Goal: Task Accomplishment & Management: Contribute content

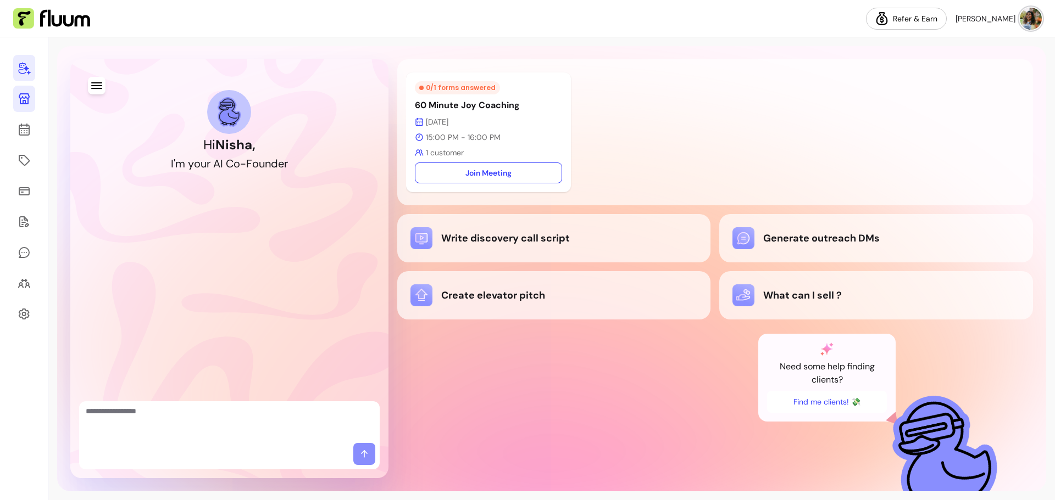
click at [23, 101] on icon at bounding box center [24, 98] width 11 height 11
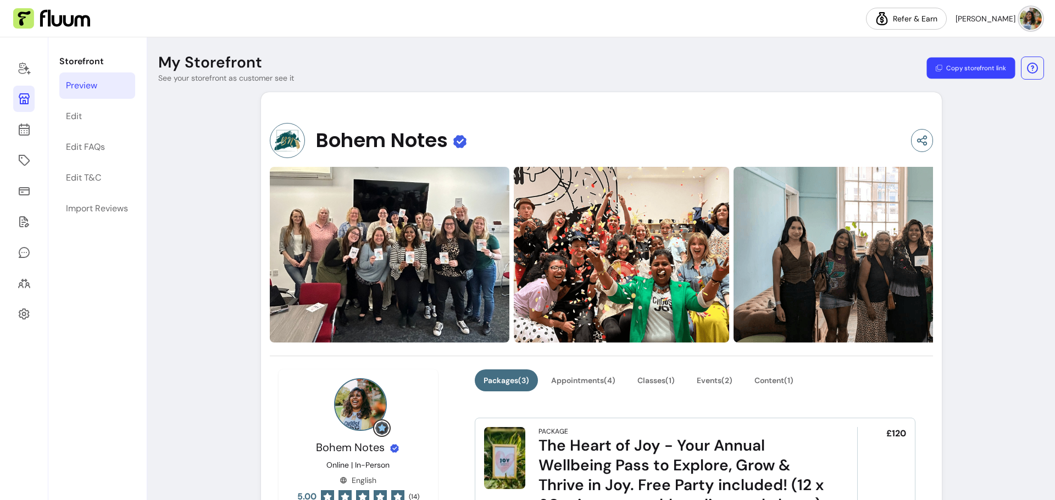
click at [973, 73] on button "Copy storefront link" at bounding box center [970, 68] width 88 height 21
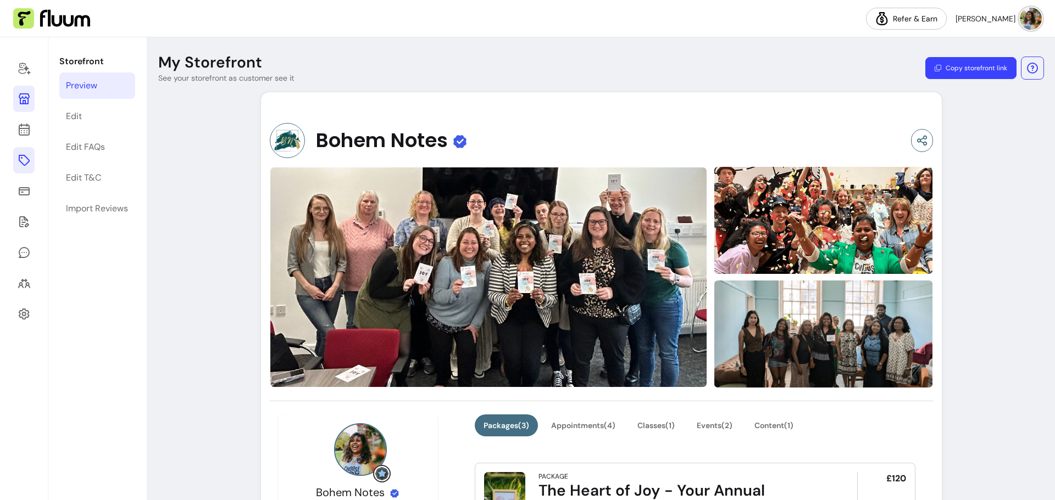
click at [27, 157] on icon at bounding box center [24, 160] width 13 height 13
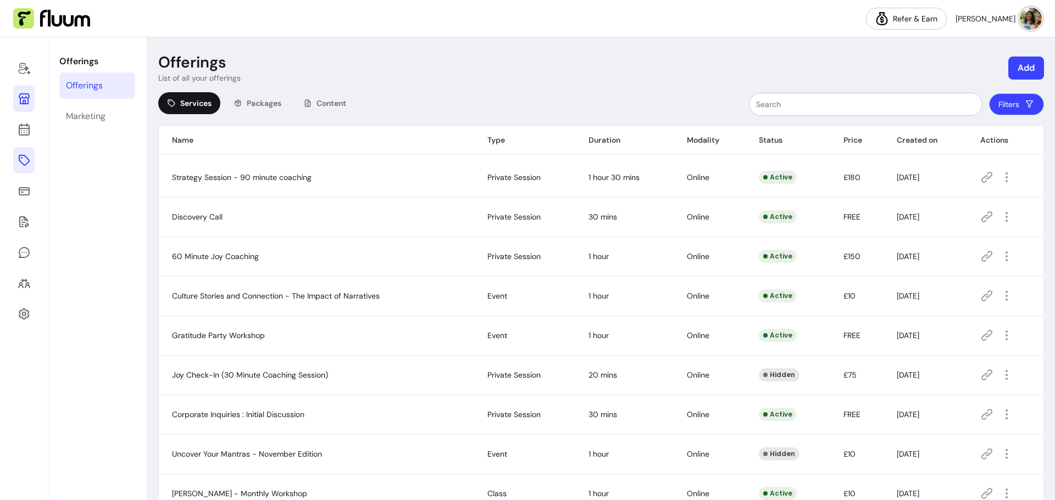
click at [21, 94] on icon at bounding box center [24, 98] width 11 height 11
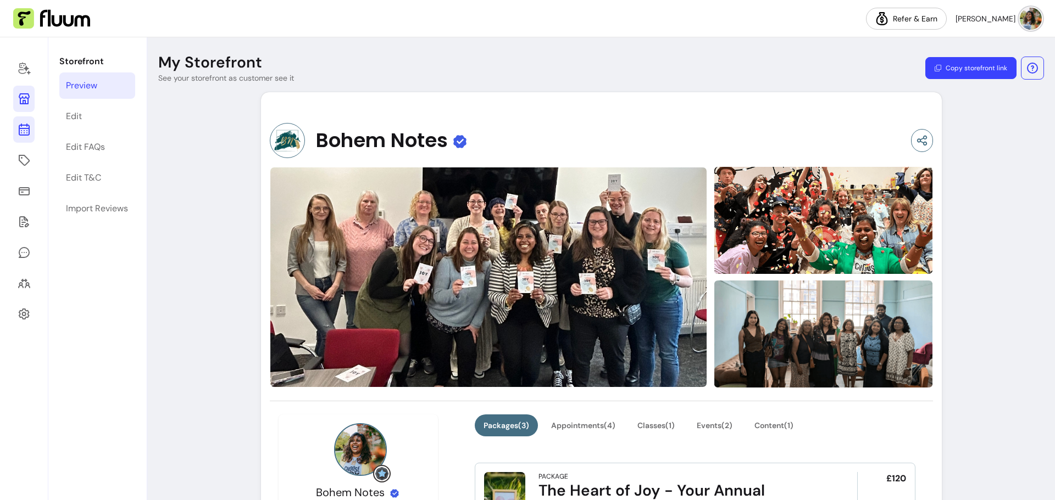
click at [18, 133] on icon at bounding box center [24, 129] width 13 height 13
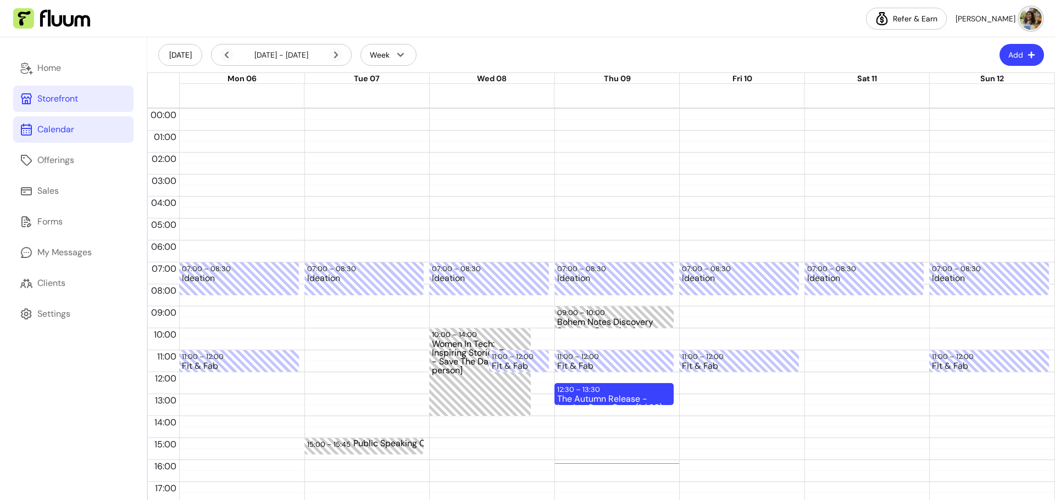
click at [59, 102] on div "Storefront" at bounding box center [57, 98] width 41 height 13
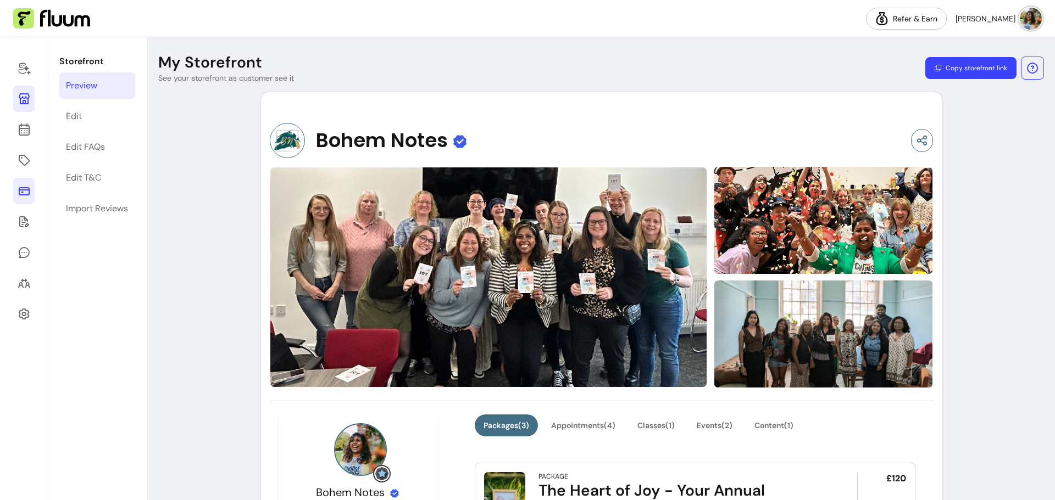
click at [29, 187] on icon at bounding box center [24, 191] width 13 height 13
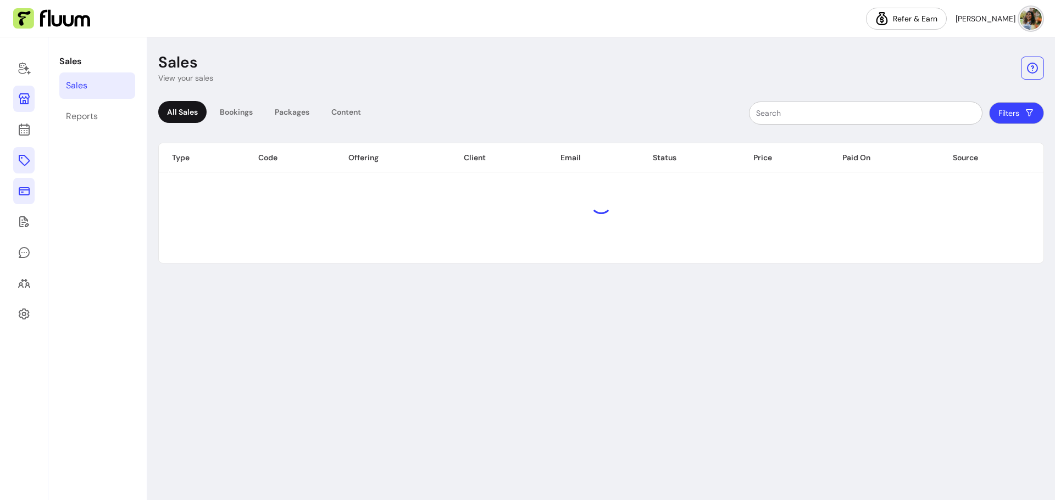
click at [28, 168] on link at bounding box center [23, 160] width 21 height 26
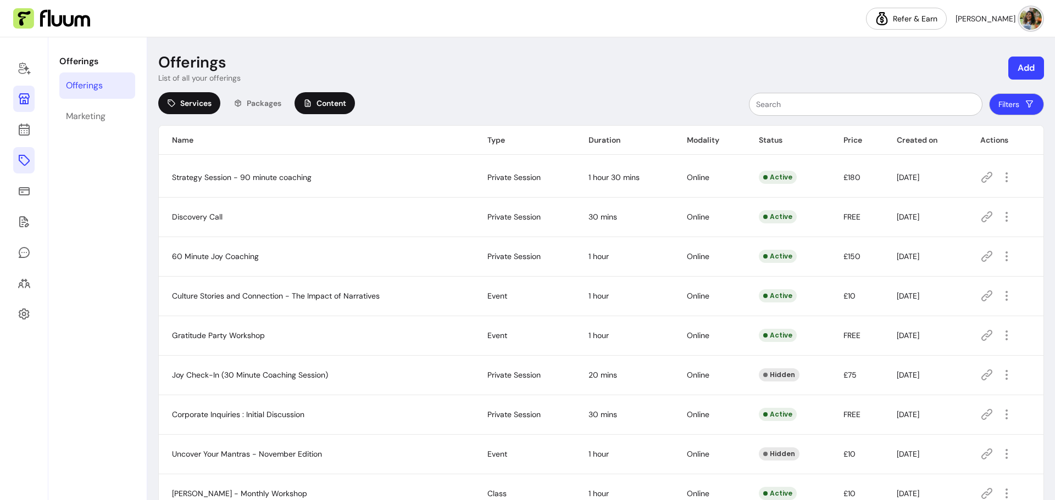
click at [333, 99] on span "Content" at bounding box center [331, 103] width 30 height 11
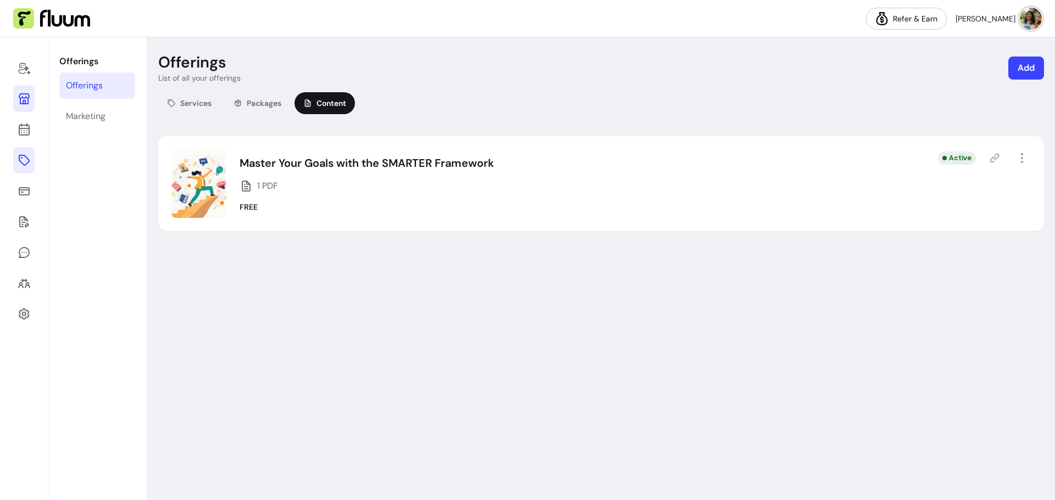
click at [1027, 69] on button "Add" at bounding box center [1026, 68] width 36 height 23
click at [979, 130] on span "Content" at bounding box center [974, 133] width 29 height 11
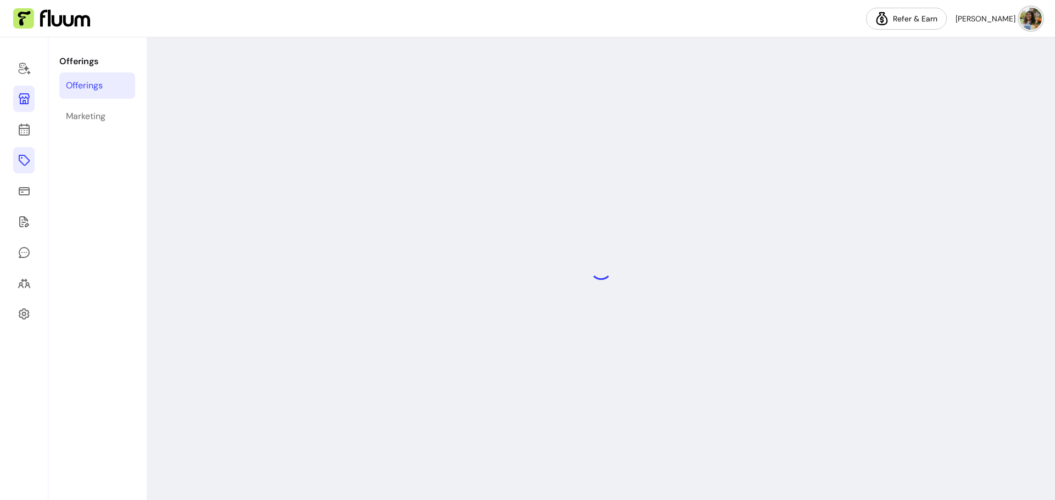
select select "***"
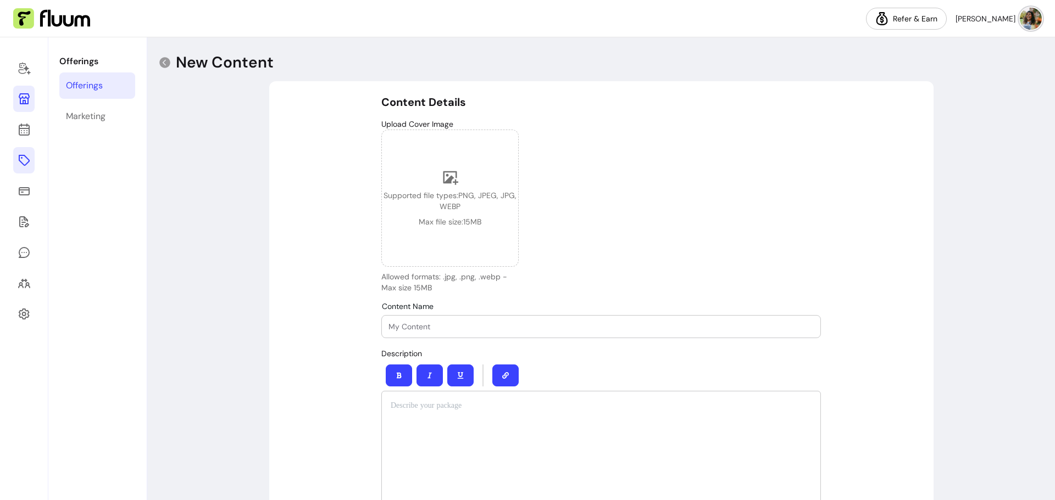
click at [438, 325] on input "Content Name" at bounding box center [600, 326] width 425 height 11
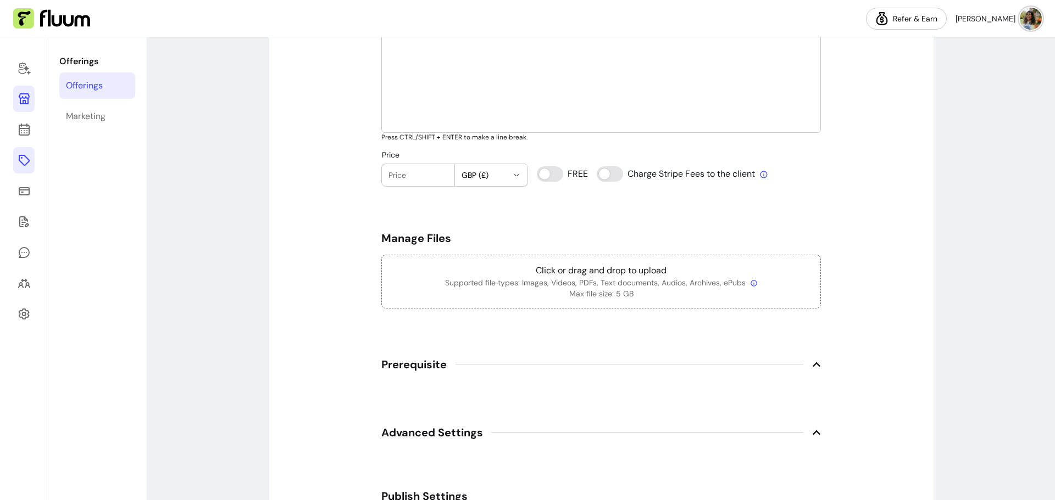
scroll to position [384, 0]
type input "[PERSON_NAME] and [PERSON_NAME] Framework"
type input "0"
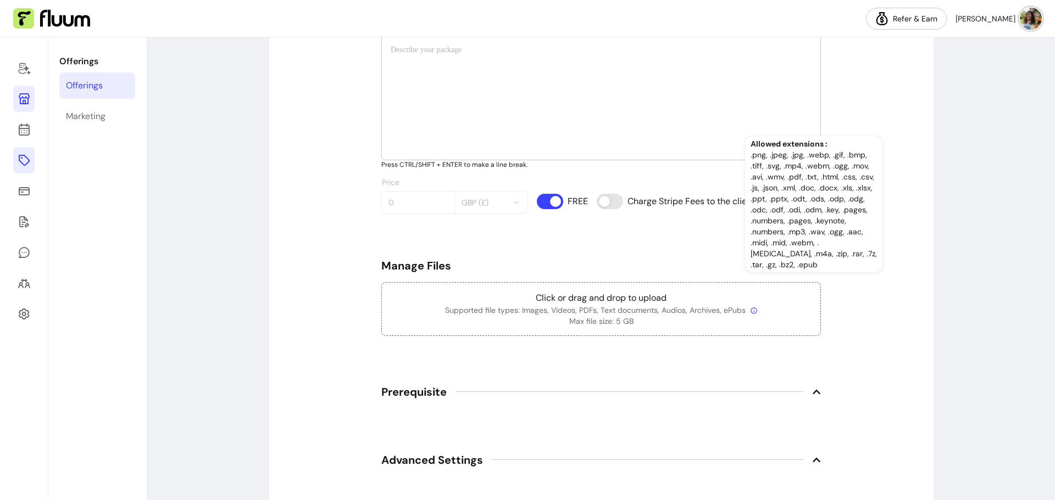
scroll to position [330, 0]
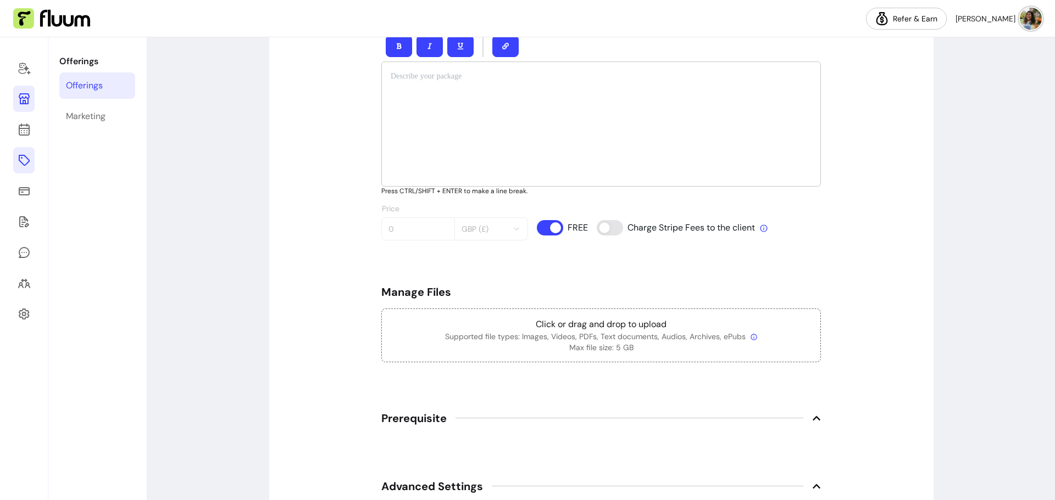
click at [23, 101] on icon at bounding box center [24, 98] width 11 height 11
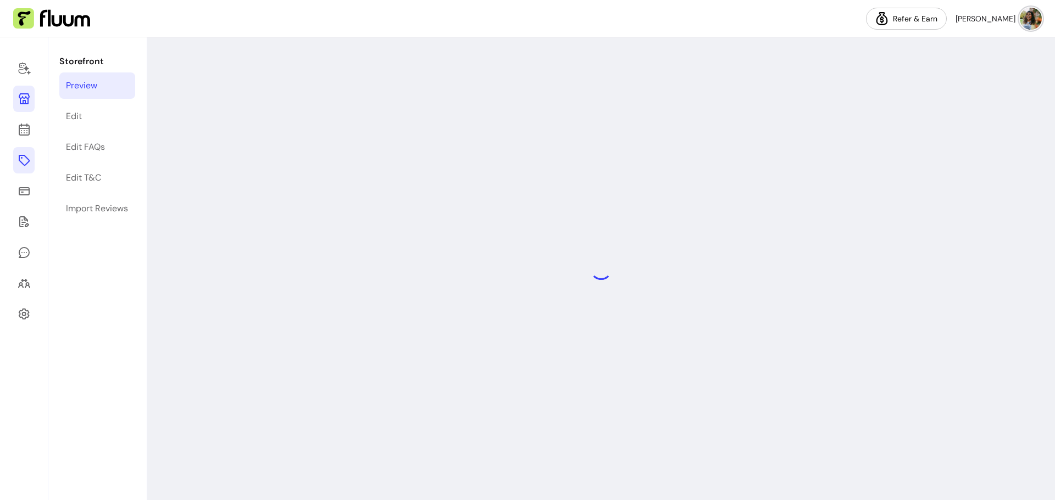
click at [28, 161] on icon at bounding box center [24, 160] width 13 height 13
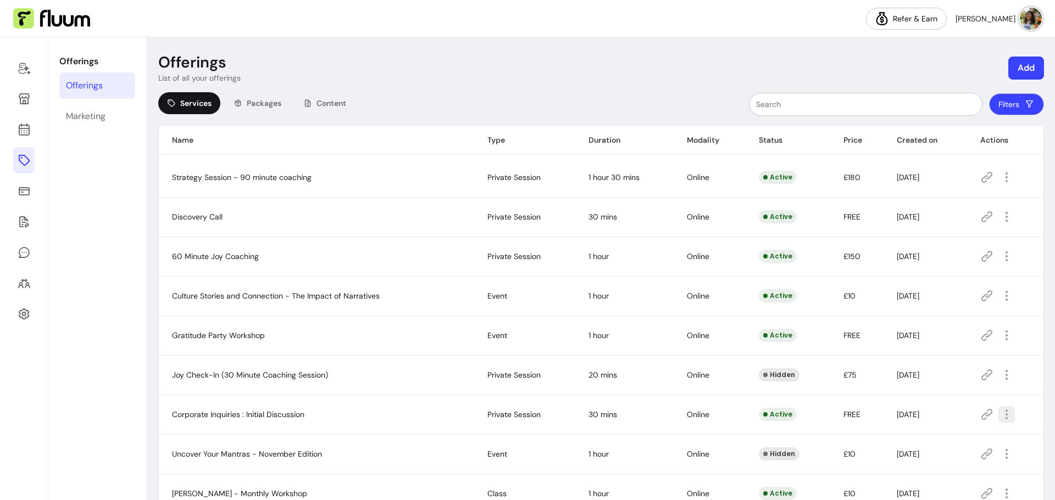
click at [1000, 411] on icon "button" at bounding box center [1006, 414] width 13 height 13
click at [957, 310] on span "Amend" at bounding box center [960, 314] width 80 height 11
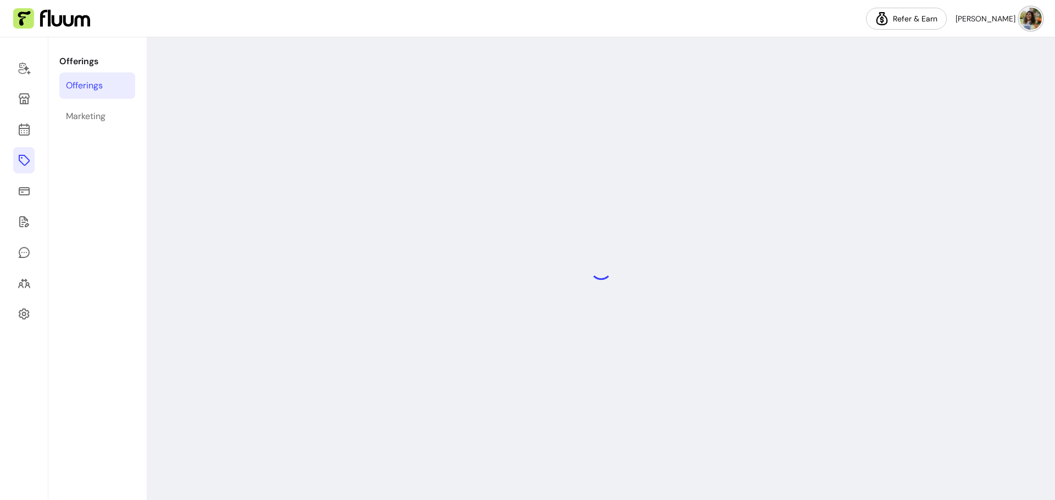
select select "**"
select select "***"
select select "****"
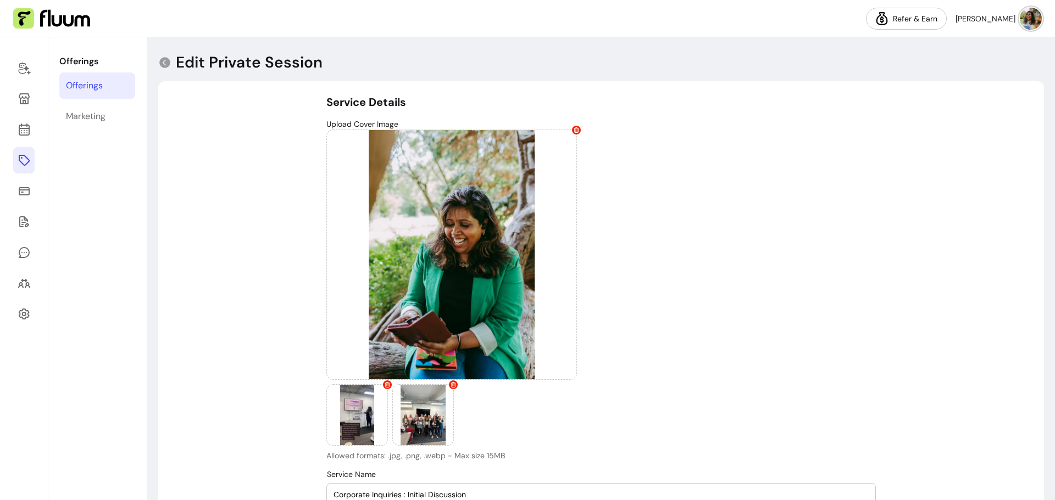
type input "**********"
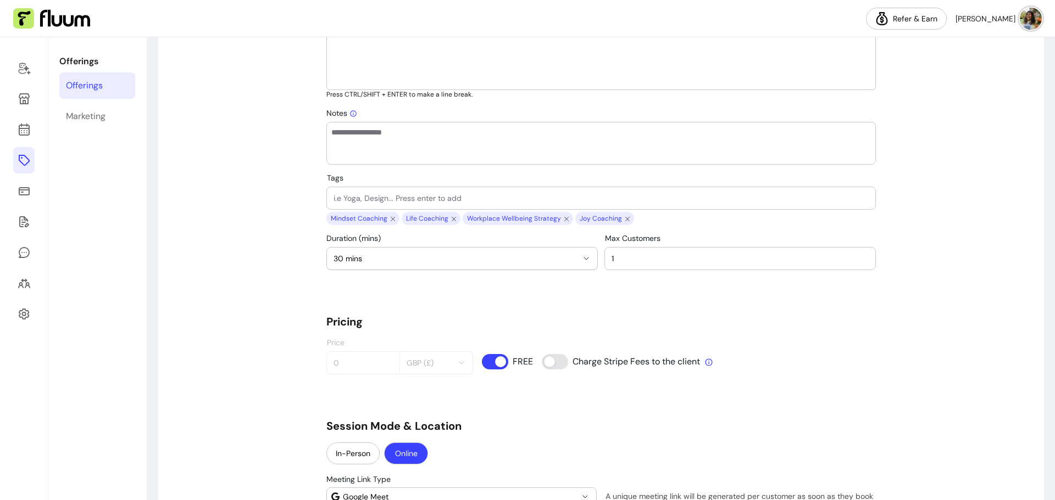
scroll to position [604, 0]
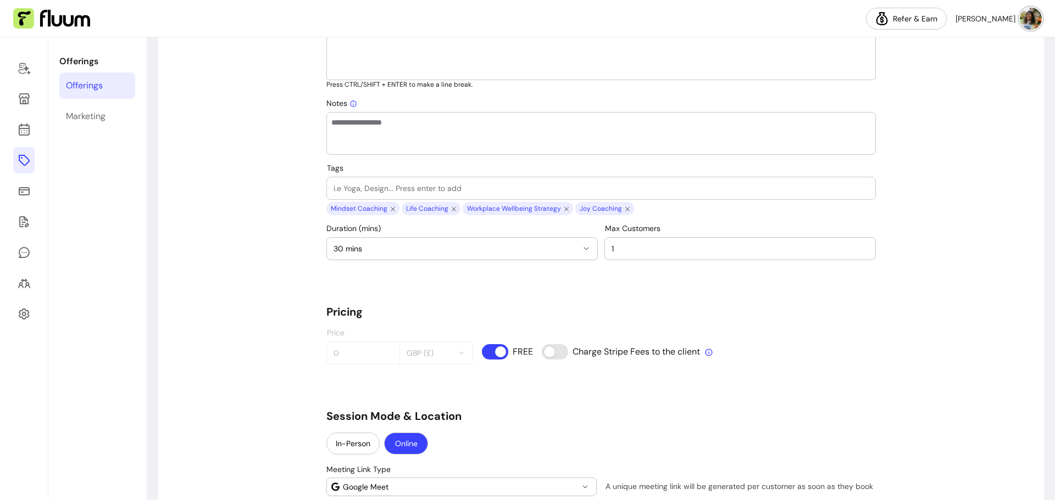
scroll to position [107, 0]
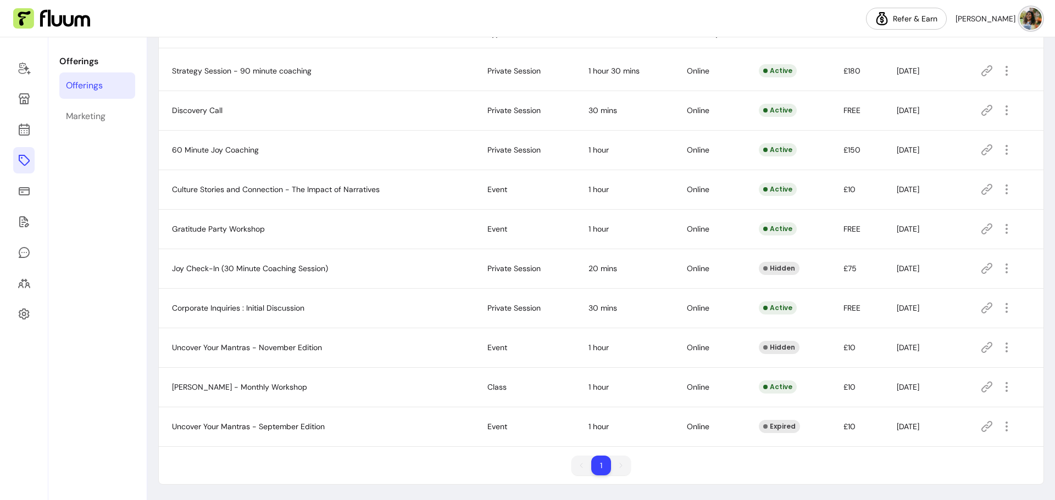
click at [983, 309] on icon at bounding box center [987, 308] width 11 height 11
click at [25, 97] on icon at bounding box center [24, 98] width 11 height 11
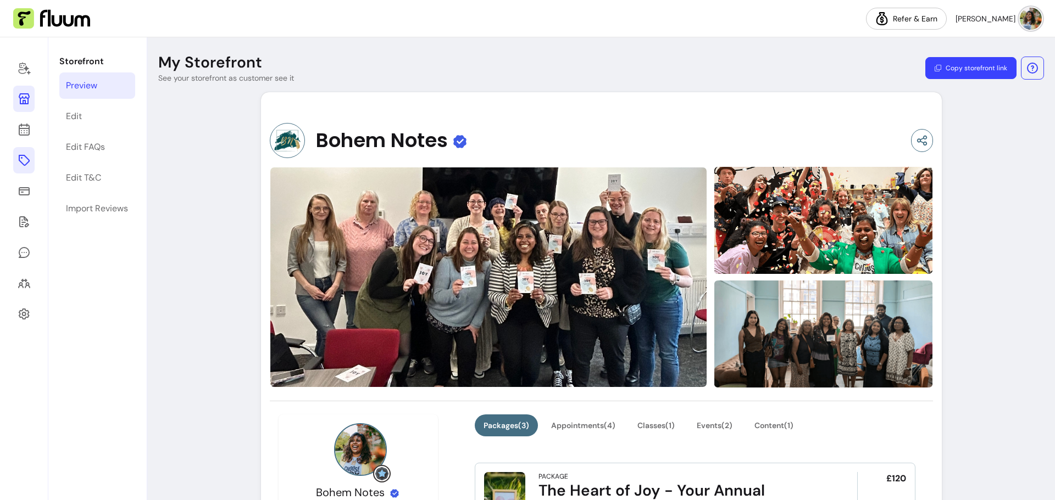
click at [23, 166] on icon at bounding box center [24, 160] width 13 height 13
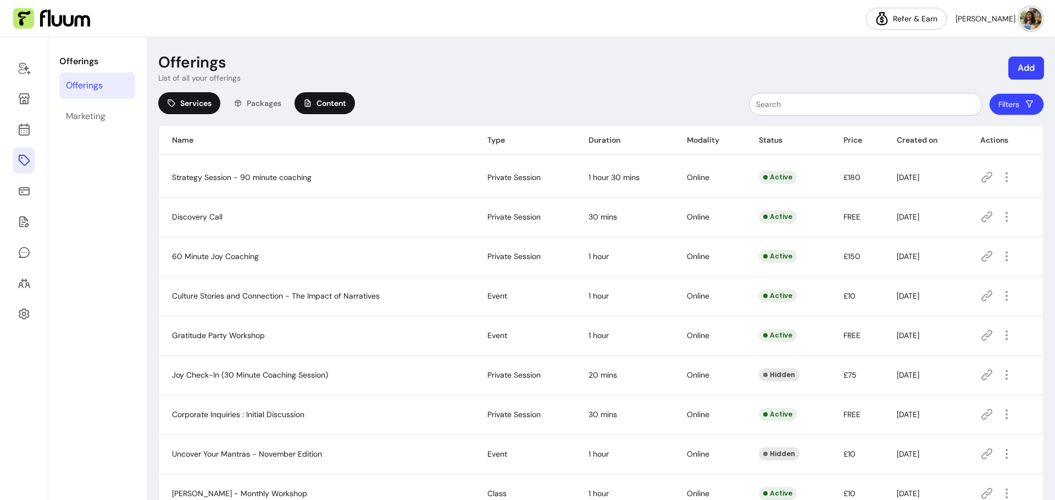
click at [314, 105] on div "Content" at bounding box center [324, 103] width 60 height 22
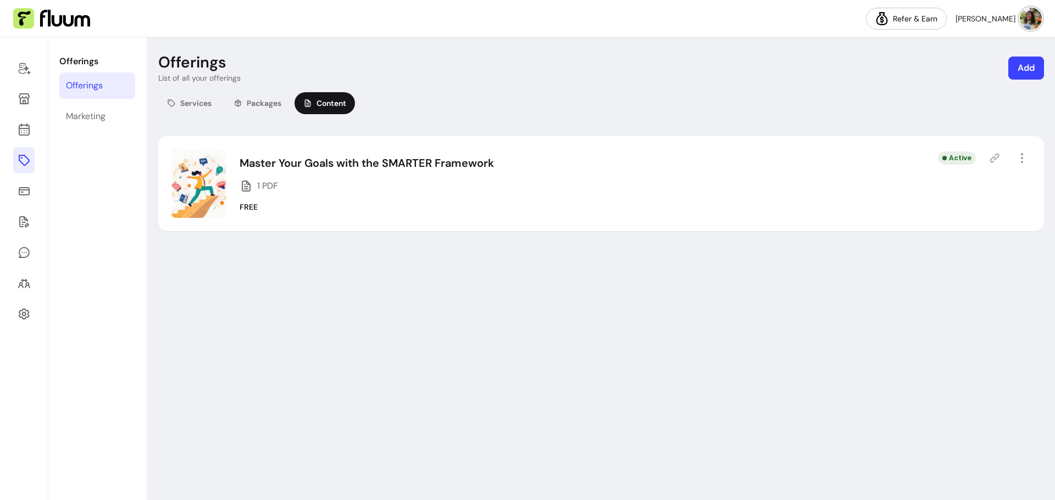
click at [1014, 74] on button "Add" at bounding box center [1026, 68] width 36 height 23
click at [973, 135] on span "Content" at bounding box center [974, 133] width 29 height 11
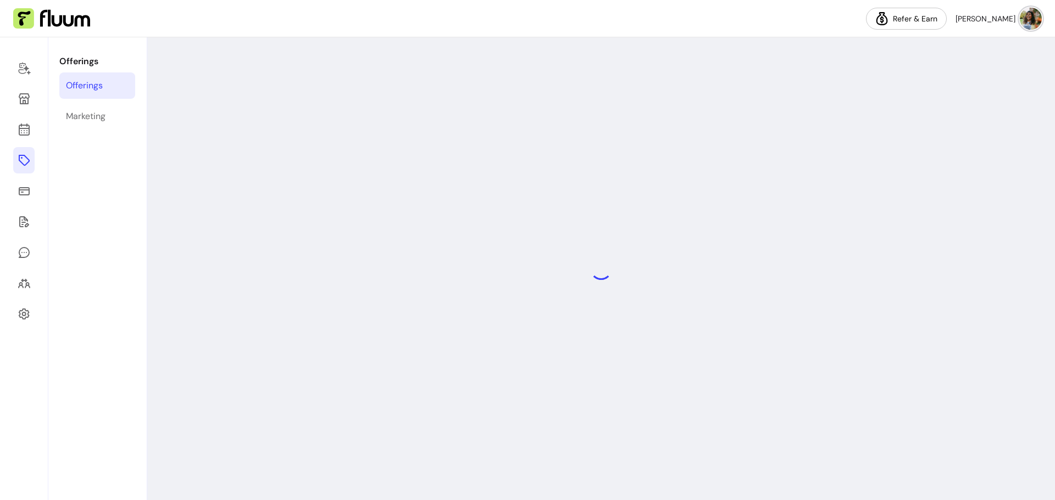
select select "***"
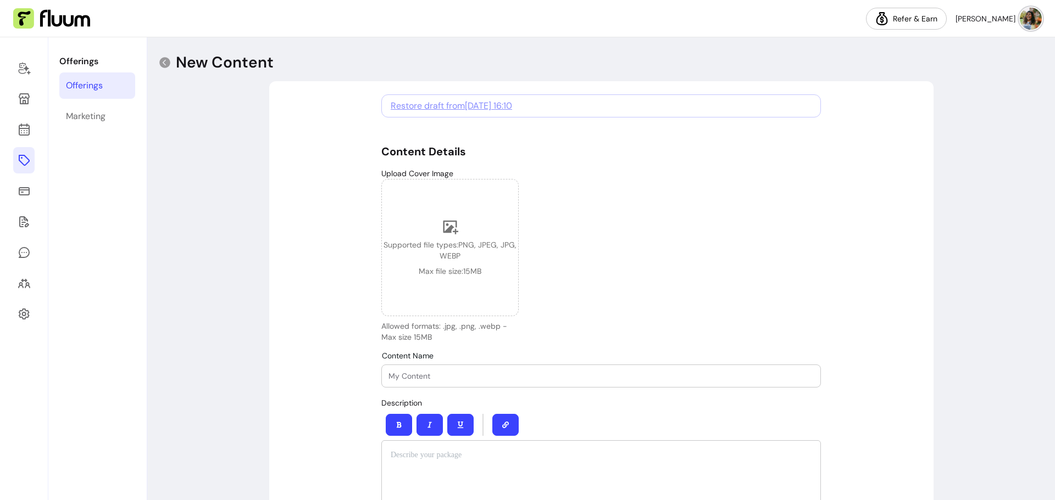
click at [559, 104] on div "Restore draft from [DATE] 16:10" at bounding box center [600, 105] width 439 height 23
click at [506, 107] on span "Restore draft from [DATE] 16:10" at bounding box center [451, 106] width 121 height 12
type input "[PERSON_NAME] and [PERSON_NAME] Framework"
type input "0"
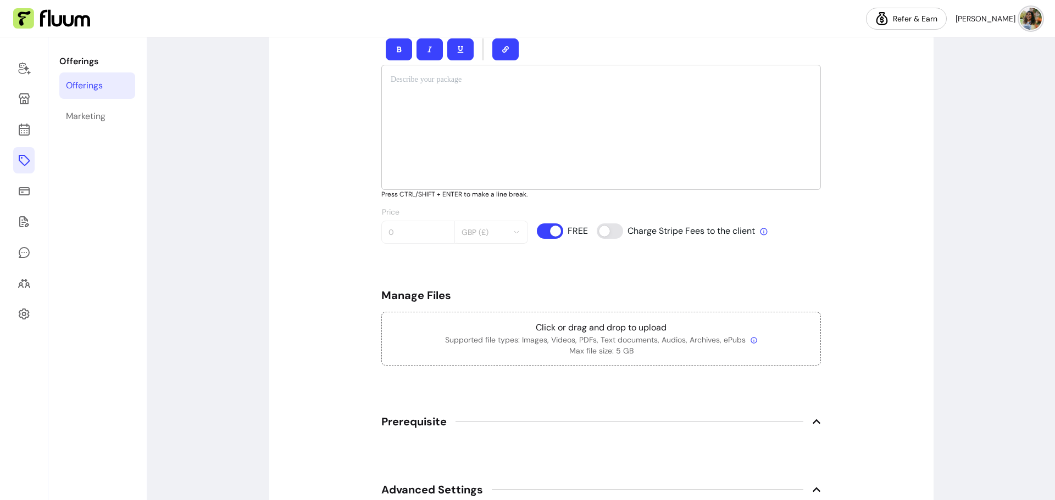
scroll to position [330, 0]
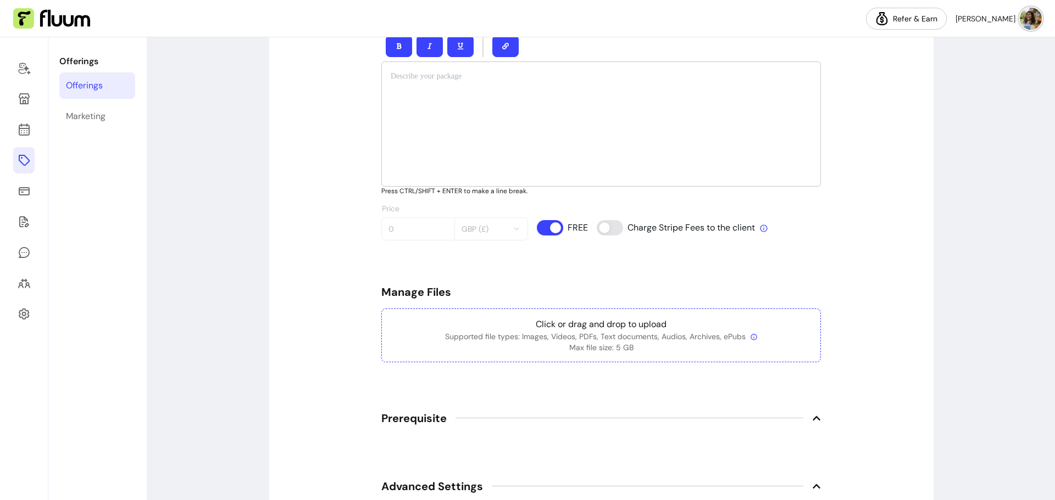
click at [594, 345] on p "Max file size: 5 GB" at bounding box center [601, 347] width 421 height 11
click at [595, 333] on p "Supported file types: Images, Videos, PDFs, Text documents, Audios, Archives, e…" at bounding box center [601, 336] width 421 height 11
click at [545, 340] on p "Supported file types: Images, Videos, PDFs, Text documents, Audios, Archives, e…" at bounding box center [601, 336] width 421 height 11
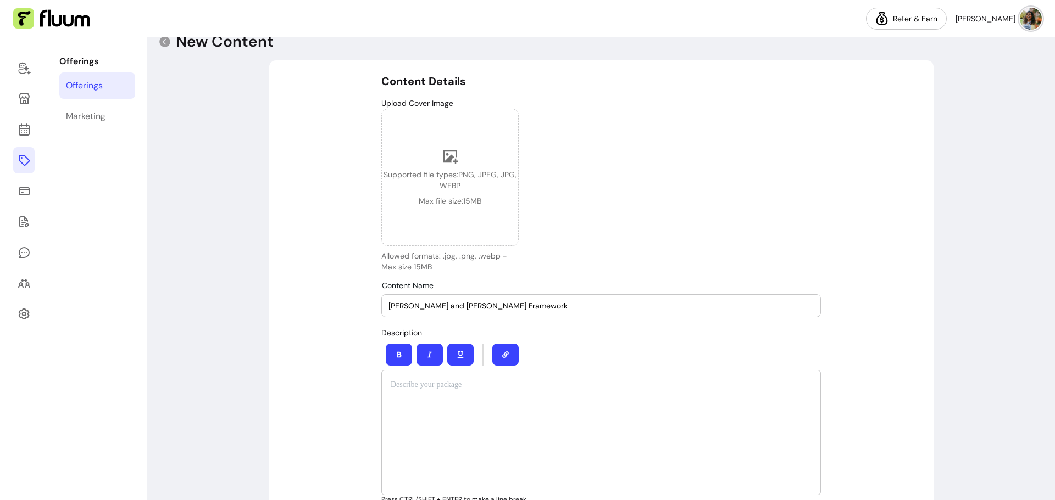
scroll to position [19, 0]
click at [441, 390] on p at bounding box center [601, 386] width 421 height 11
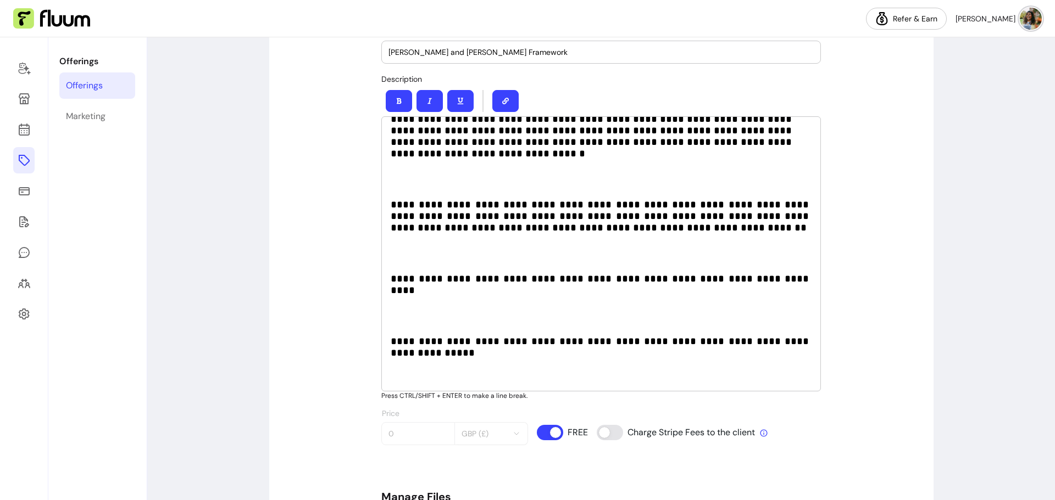
scroll to position [0, 0]
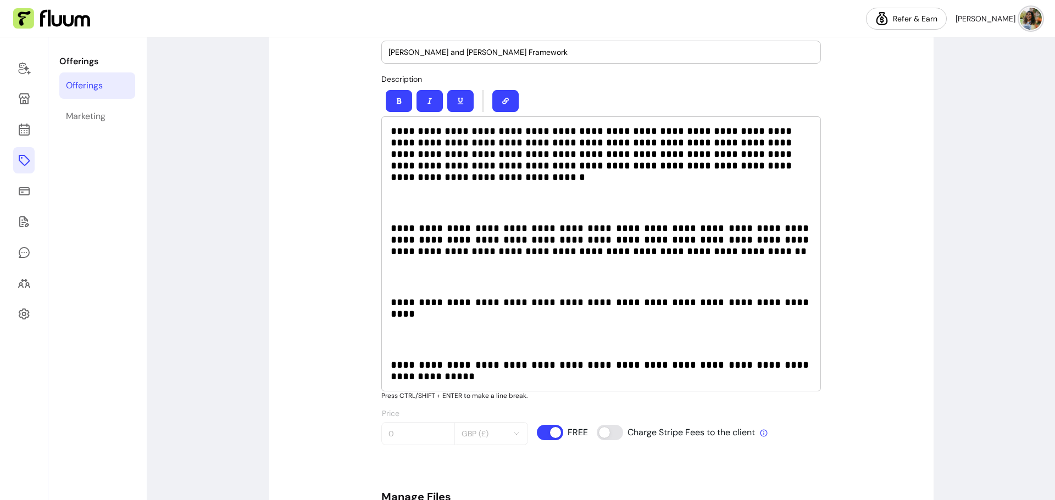
click at [420, 195] on p at bounding box center [601, 203] width 421 height 22
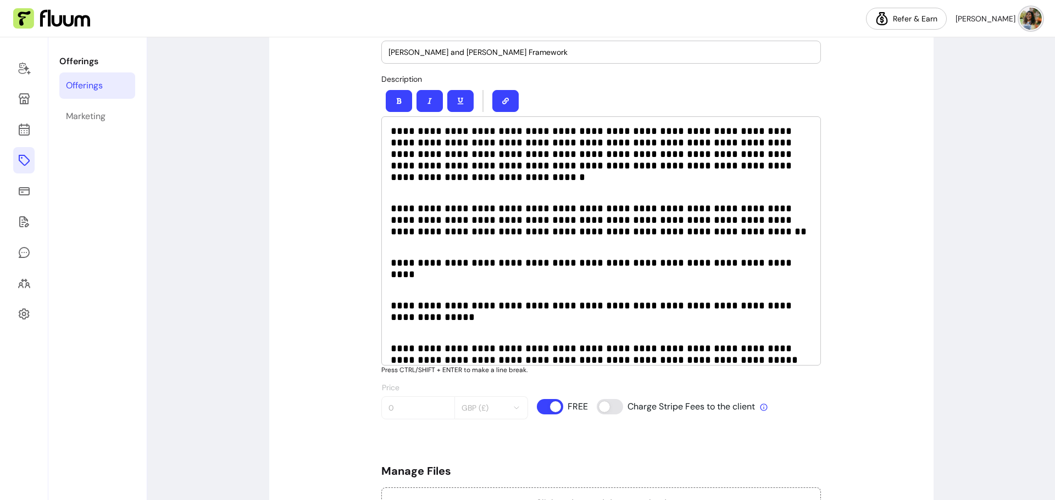
click at [592, 332] on p "**********" at bounding box center [601, 349] width 421 height 34
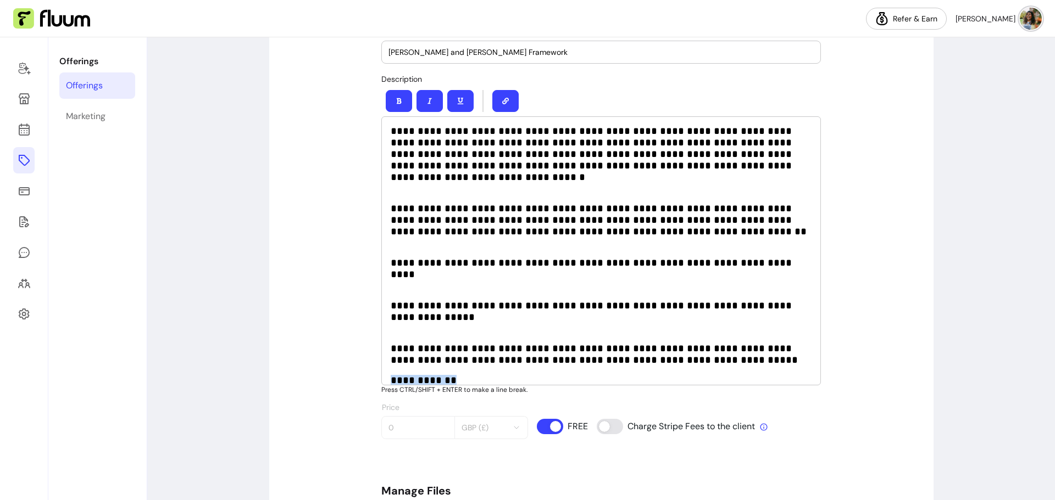
drag, startPoint x: 439, startPoint y: 343, endPoint x: 388, endPoint y: 343, distance: 50.5
click at [391, 375] on p "**********" at bounding box center [601, 381] width 421 height 12
click at [503, 101] on icon "button" at bounding box center [505, 101] width 7 height 7
click at [481, 395] on p at bounding box center [601, 406] width 421 height 22
drag, startPoint x: 449, startPoint y: 341, endPoint x: 383, endPoint y: 339, distance: 65.9
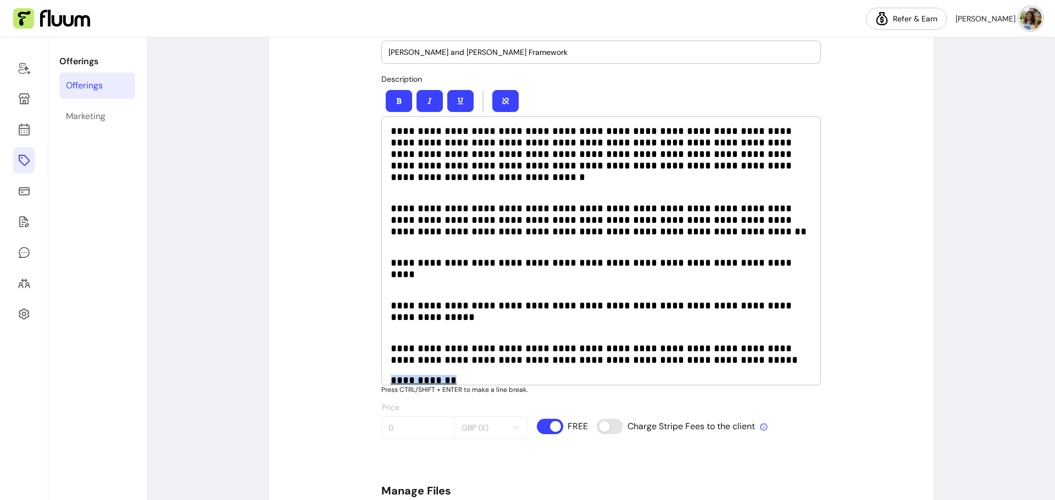
click at [383, 339] on div "**********" at bounding box center [600, 250] width 439 height 269
click at [492, 395] on p at bounding box center [601, 406] width 421 height 22
click at [525, 350] on div "**********" at bounding box center [600, 250] width 439 height 269
drag, startPoint x: 442, startPoint y: 341, endPoint x: 388, endPoint y: 341, distance: 53.8
click at [391, 375] on p "**********" at bounding box center [601, 381] width 421 height 12
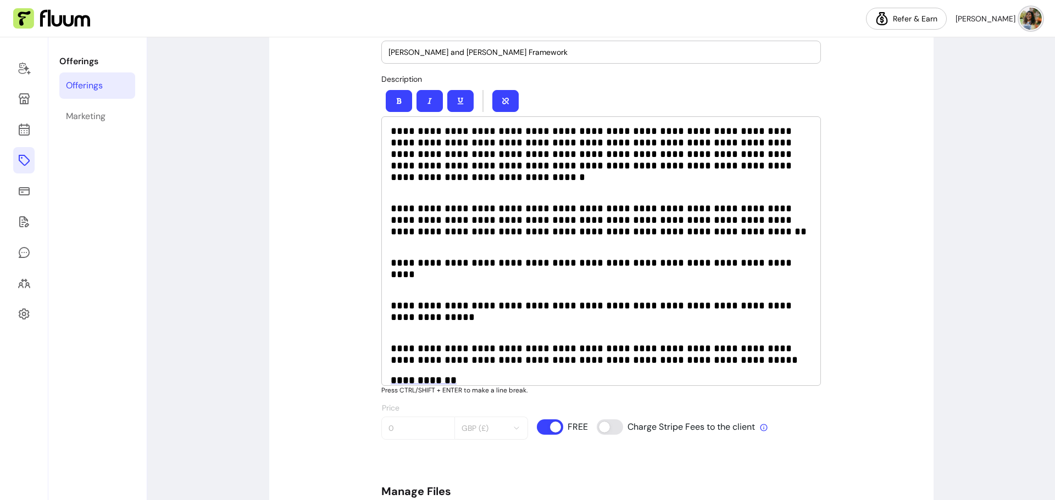
click at [621, 375] on p "**********" at bounding box center [601, 381] width 421 height 12
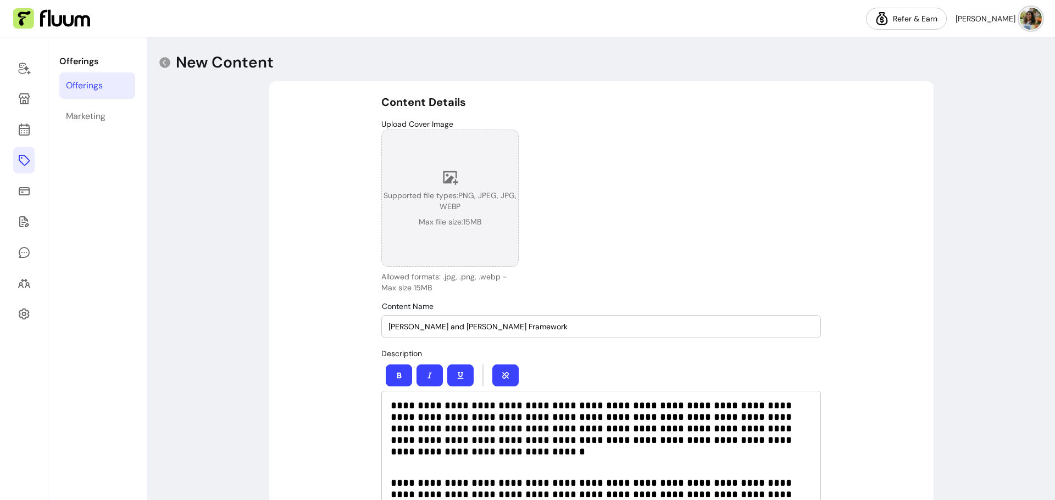
click at [449, 180] on icon at bounding box center [450, 177] width 16 height 16
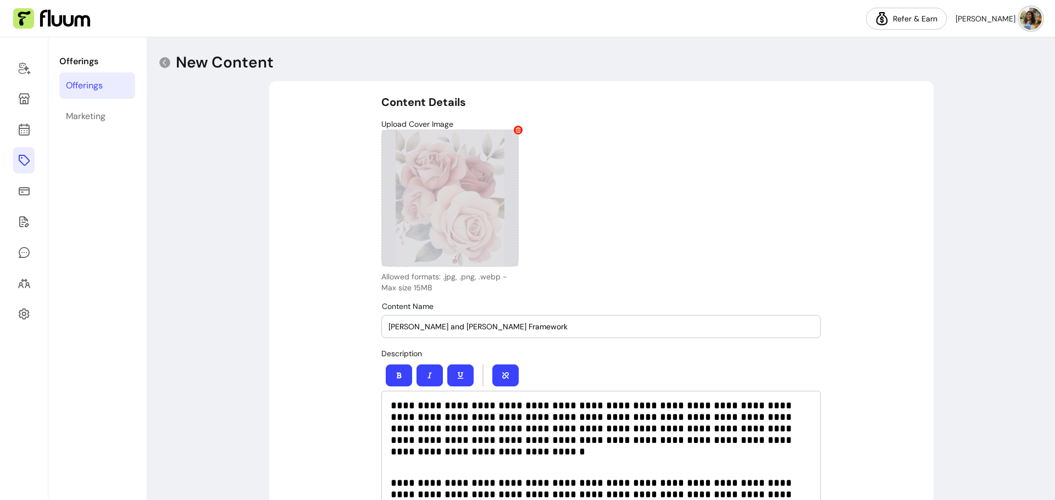
click at [469, 162] on div at bounding box center [449, 198] width 137 height 137
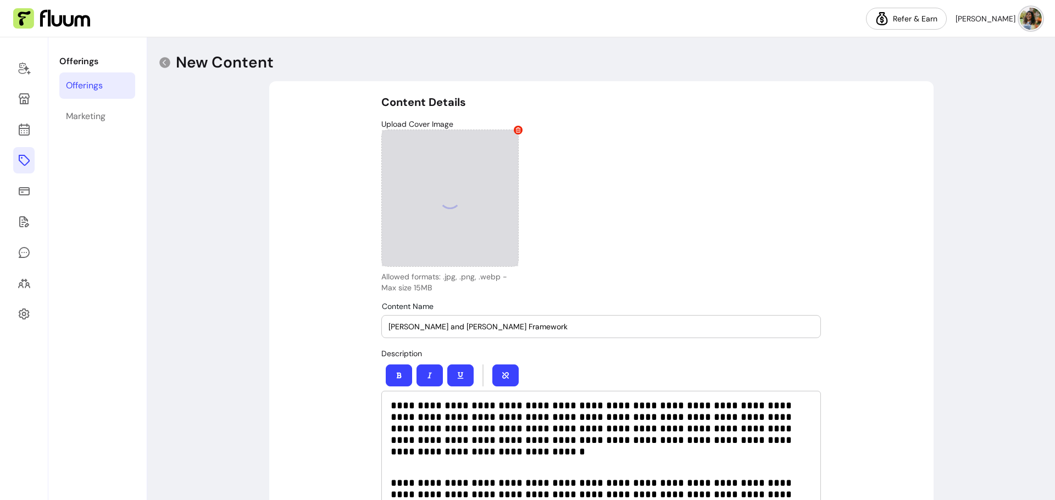
click at [515, 127] on icon at bounding box center [517, 129] width 5 height 5
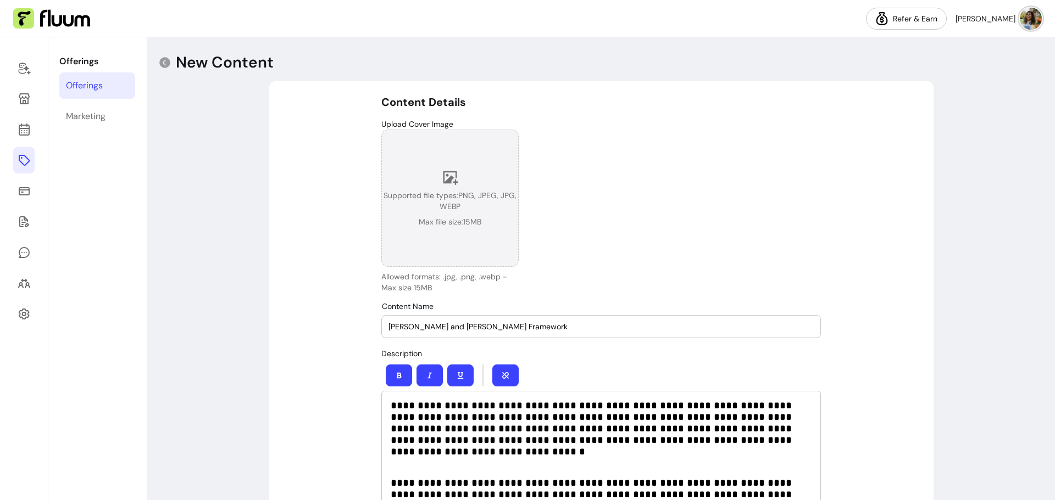
click at [434, 177] on div "Supported file types: PNG, JPEG, JPG, WEBP Max file size: 15 MB" at bounding box center [450, 198] width 136 height 58
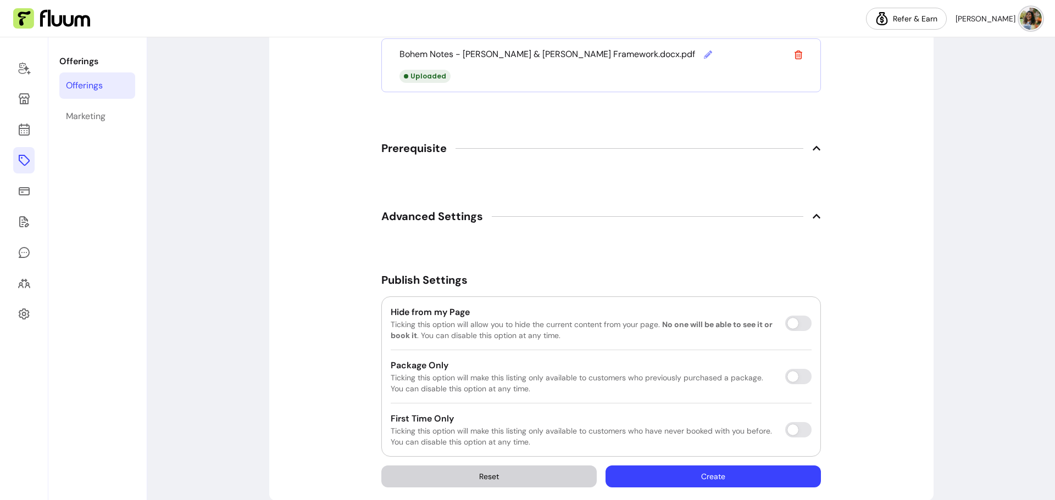
scroll to position [822, 0]
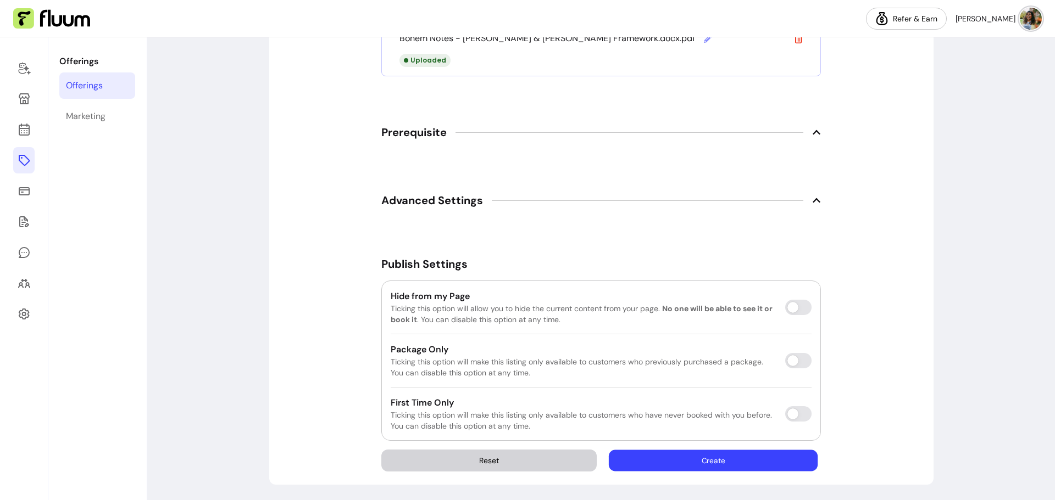
click at [649, 459] on button "Create" at bounding box center [713, 460] width 209 height 21
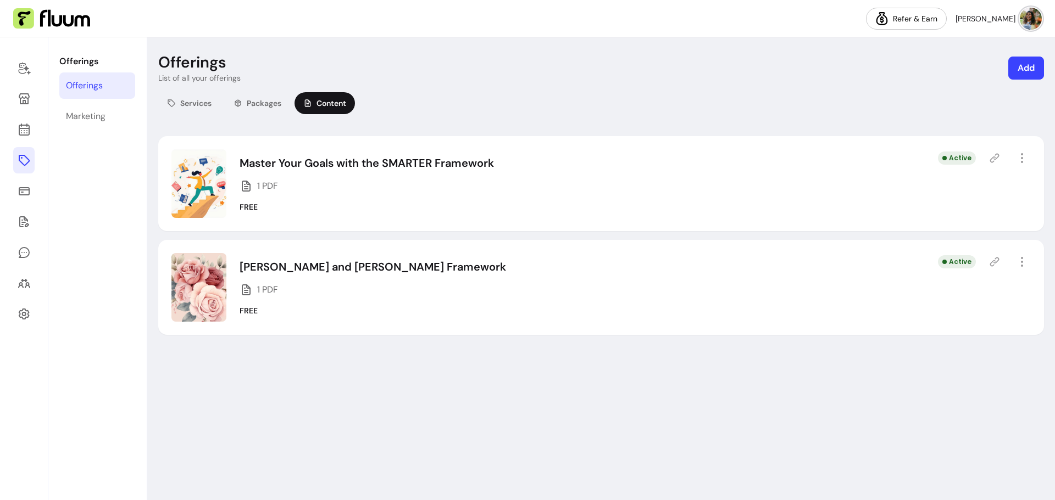
click at [999, 259] on icon at bounding box center [994, 262] width 9 height 9
click at [990, 263] on icon at bounding box center [994, 262] width 11 height 11
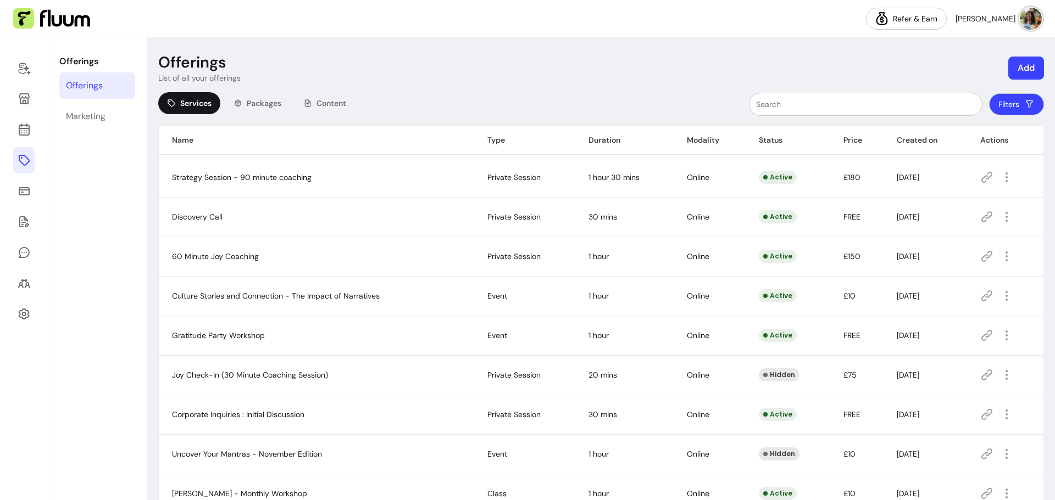
click at [982, 415] on icon at bounding box center [987, 414] width 11 height 11
